Goal: Task Accomplishment & Management: Manage account settings

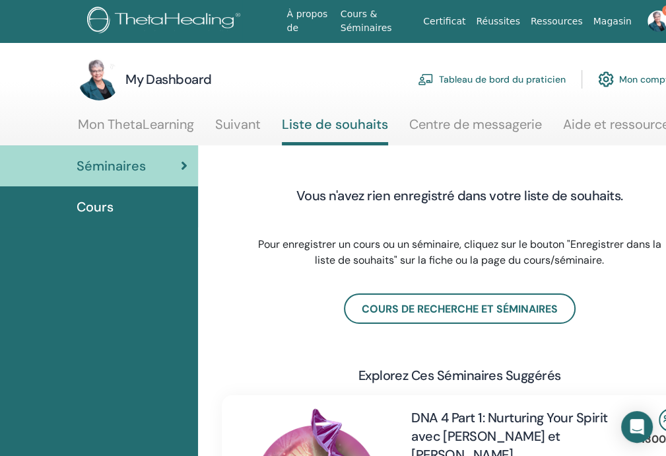
click at [446, 124] on link "Centre de messagerie" at bounding box center [475, 129] width 133 height 26
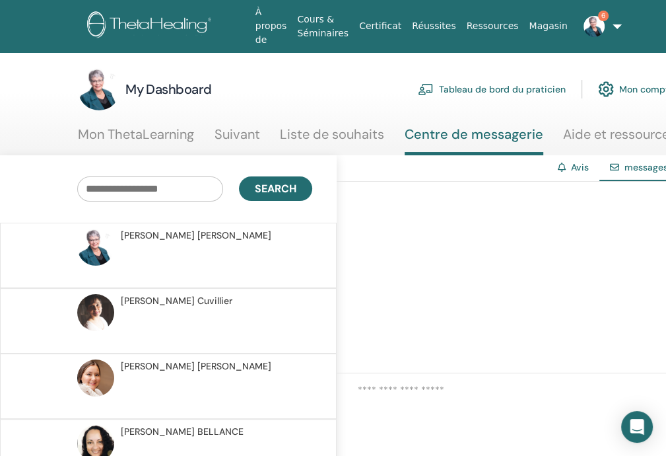
click at [584, 20] on img at bounding box center [594, 26] width 21 height 21
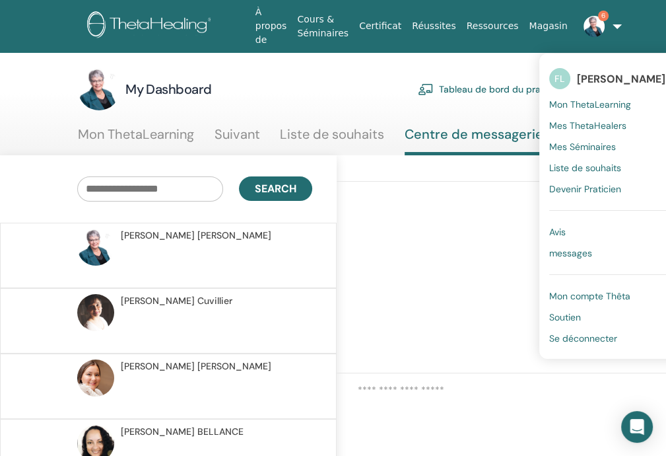
click at [581, 232] on link "Avis 6" at bounding box center [613, 231] width 128 height 21
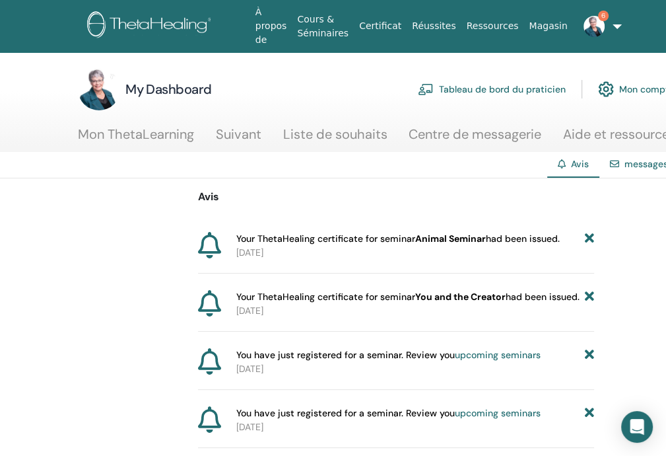
click at [444, 131] on link "Centre de messagerie" at bounding box center [475, 139] width 133 height 26
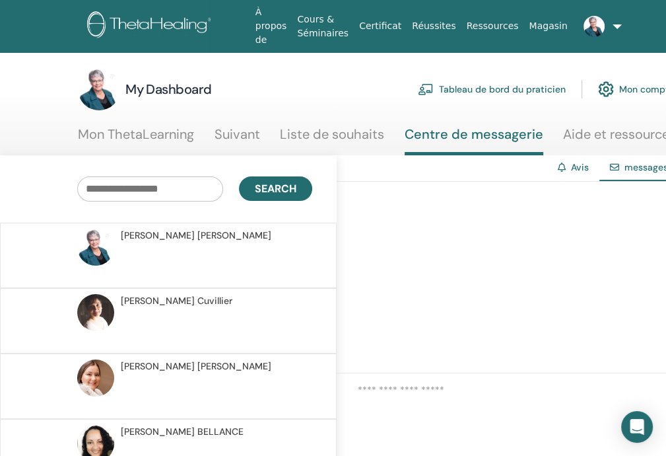
click at [231, 133] on link "Suivant" at bounding box center [238, 139] width 46 height 26
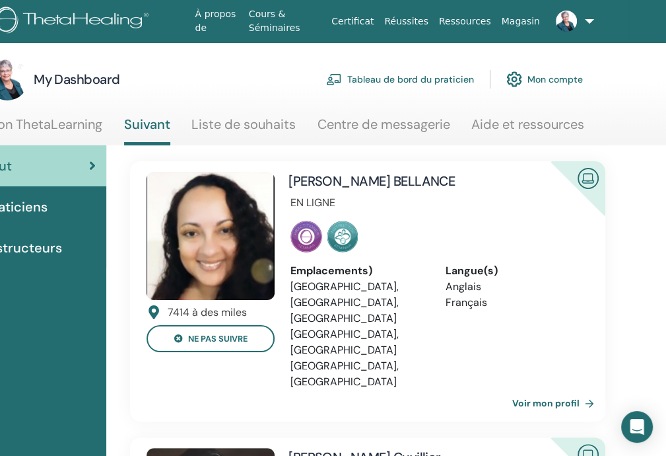
scroll to position [0, 92]
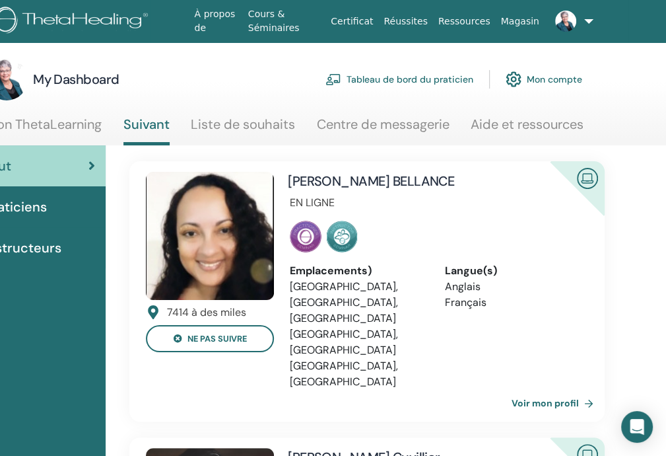
click at [413, 79] on link "Tableau de bord du praticien" at bounding box center [400, 79] width 148 height 29
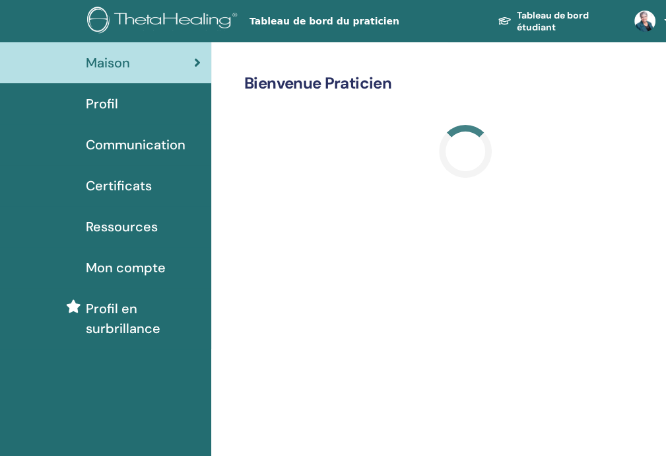
click at [129, 185] on span "Certificats" at bounding box center [119, 186] width 66 height 20
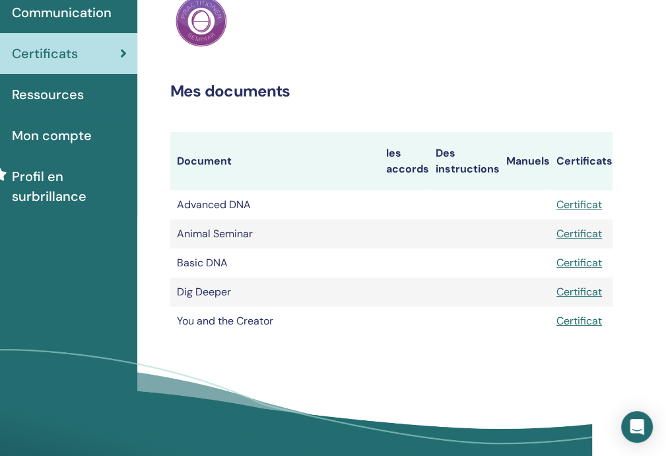
scroll to position [132, 80]
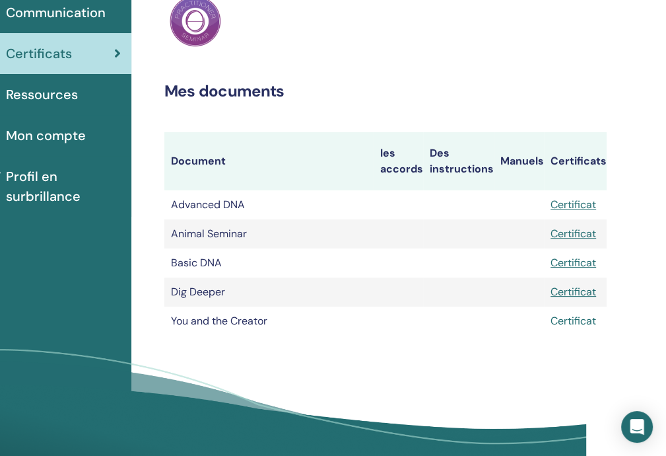
click at [576, 328] on link "Certificat" at bounding box center [574, 321] width 46 height 14
click at [565, 240] on link "Certificat" at bounding box center [574, 234] width 46 height 14
